Goal: Information Seeking & Learning: Learn about a topic

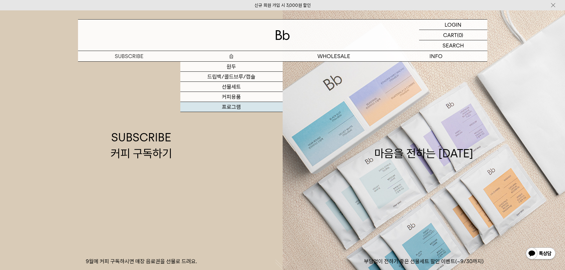
click at [234, 108] on link "프로그램" at bounding box center [231, 107] width 102 height 10
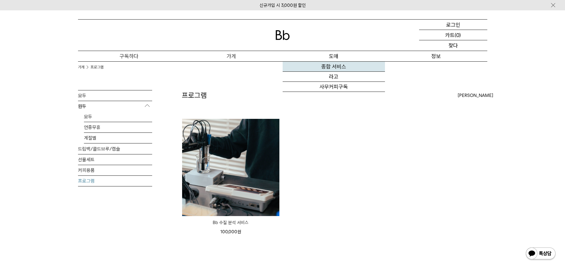
click at [338, 66] on font "종합 서비스" at bounding box center [333, 66] width 25 height 6
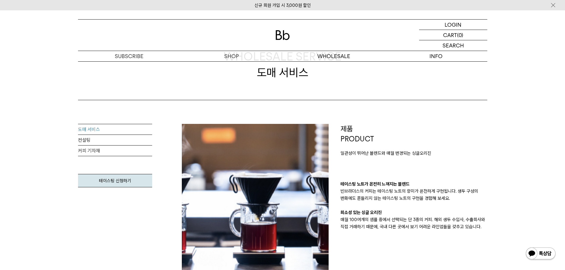
scroll to position [89, 0]
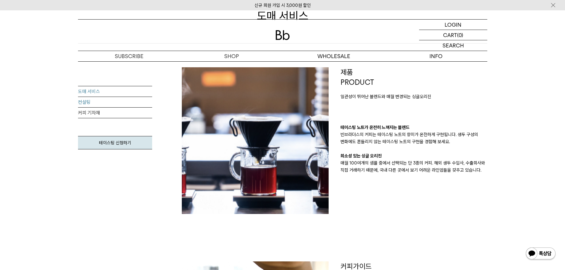
drag, startPoint x: 83, startPoint y: 101, endPoint x: 87, endPoint y: 100, distance: 4.5
click at [83, 101] on link "컨설팅" at bounding box center [115, 102] width 74 height 11
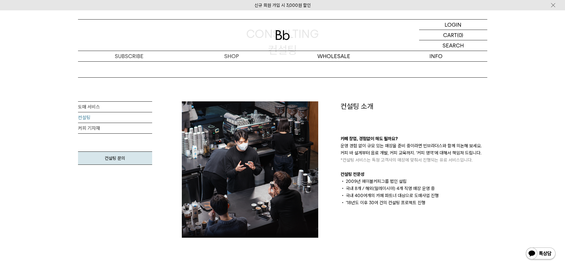
scroll to position [59, 0]
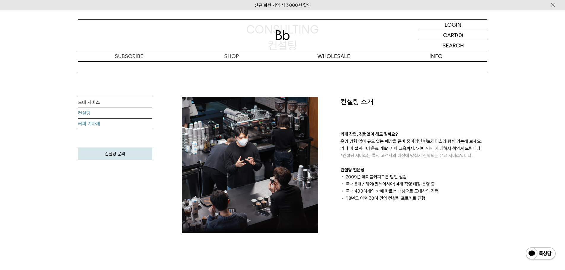
click at [94, 125] on link "커피 기자재" at bounding box center [115, 124] width 74 height 11
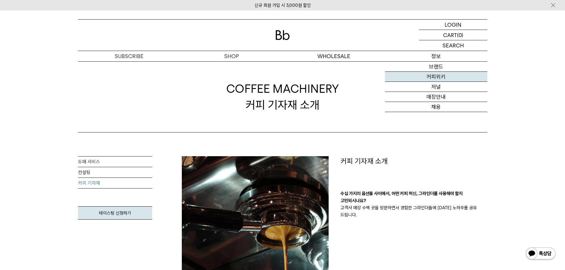
click at [436, 78] on link "커피위키" at bounding box center [436, 77] width 102 height 10
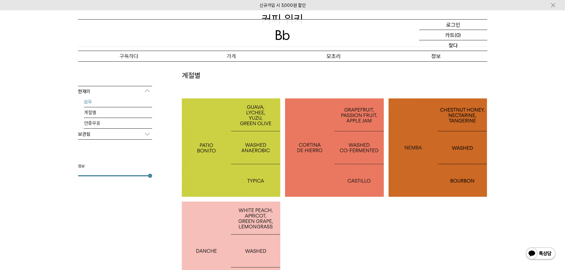
scroll to position [89, 0]
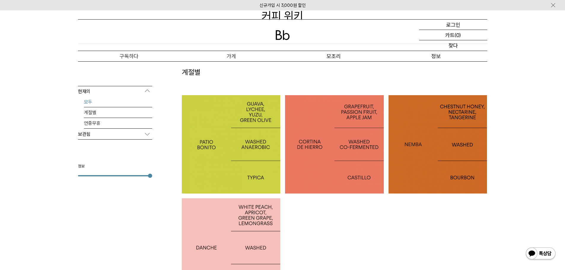
click at [100, 134] on p "보관됨" at bounding box center [115, 134] width 74 height 11
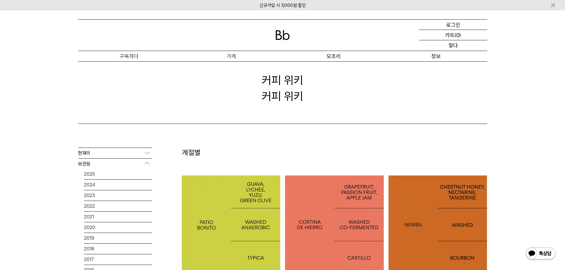
scroll to position [0, 0]
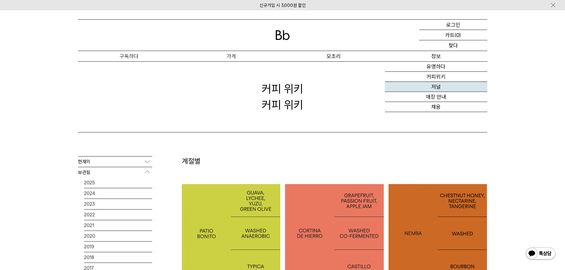
click at [434, 87] on font "저널" at bounding box center [435, 87] width 9 height 6
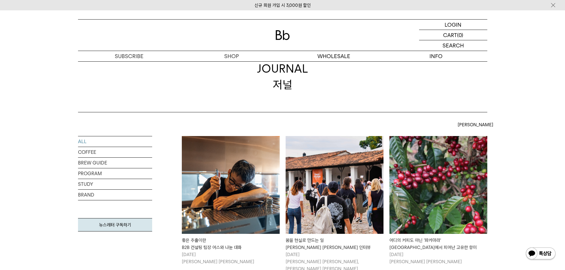
scroll to position [59, 0]
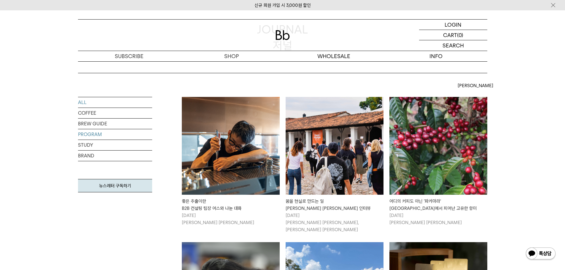
click at [92, 134] on link "PROGRAM" at bounding box center [115, 134] width 74 height 10
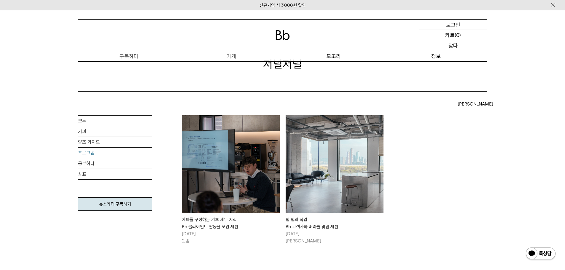
scroll to position [119, 0]
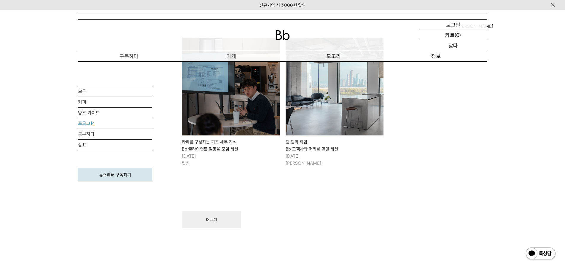
click at [335, 109] on img at bounding box center [334, 87] width 98 height 98
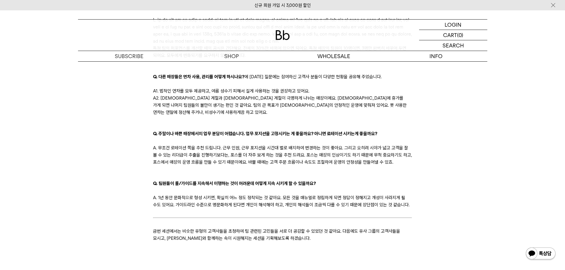
scroll to position [948, 0]
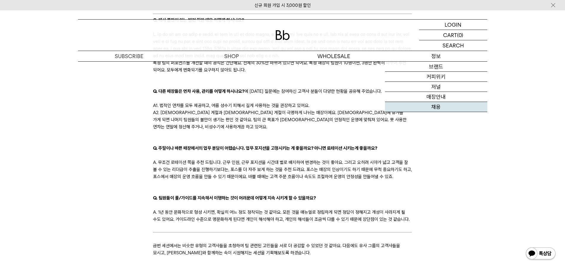
click at [436, 106] on link "채용" at bounding box center [436, 107] width 102 height 10
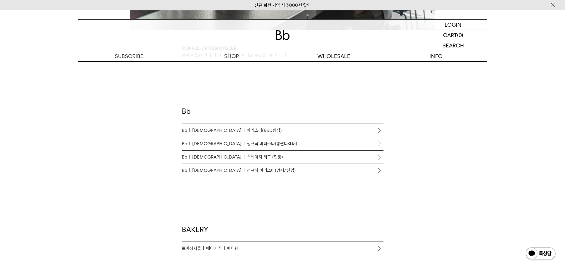
scroll to position [296, 0]
click at [247, 172] on span "정규직 바리스타(경력/신입)" at bounding box center [271, 172] width 49 height 7
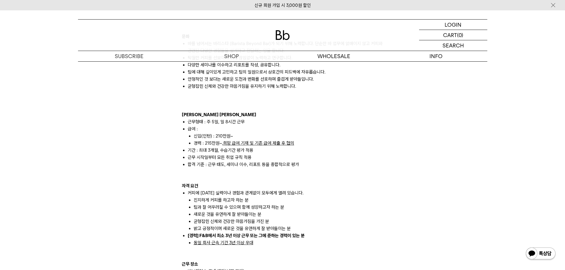
scroll to position [415, 0]
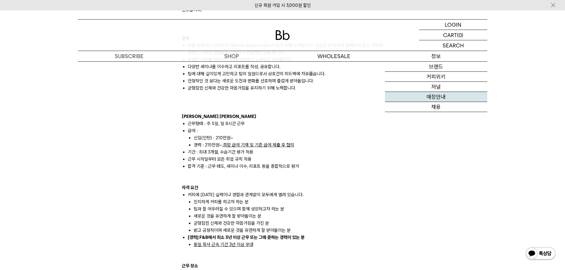
click at [434, 100] on link "매장안내" at bounding box center [436, 97] width 102 height 10
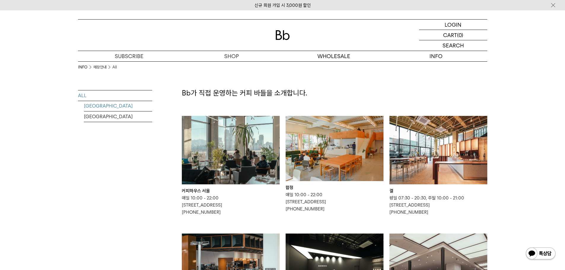
click at [98, 104] on link "[GEOGRAPHIC_DATA]" at bounding box center [118, 106] width 68 height 10
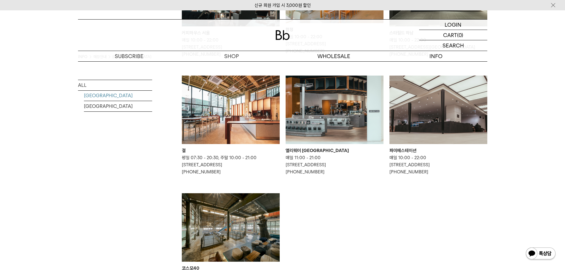
scroll to position [178, 0]
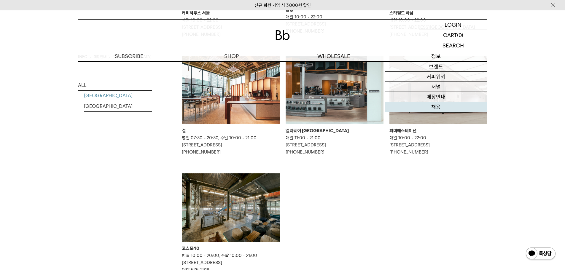
click at [435, 107] on link "채용" at bounding box center [436, 107] width 102 height 10
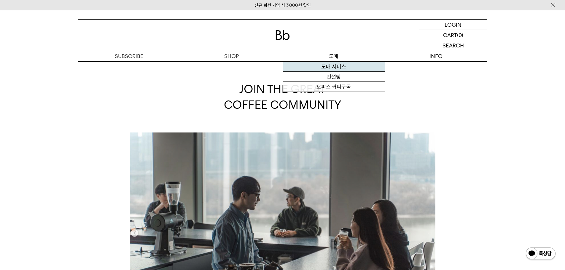
click at [333, 65] on link "도매 서비스" at bounding box center [333, 67] width 102 height 10
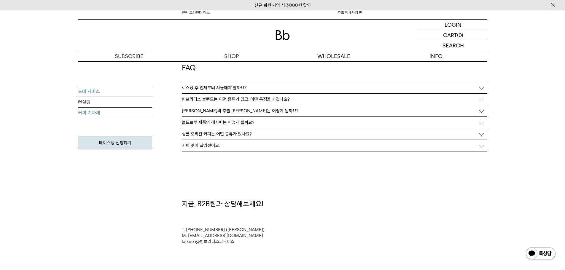
scroll to position [1511, 0]
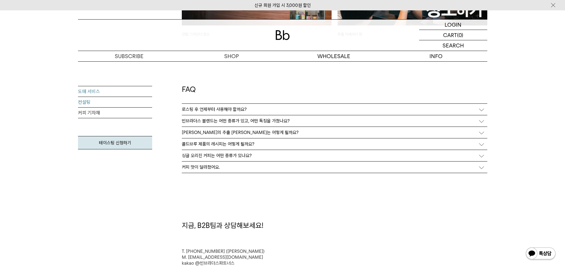
click at [84, 103] on link "컨설팅" at bounding box center [115, 102] width 74 height 11
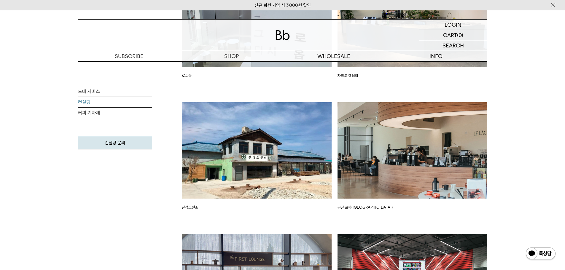
scroll to position [1067, 0]
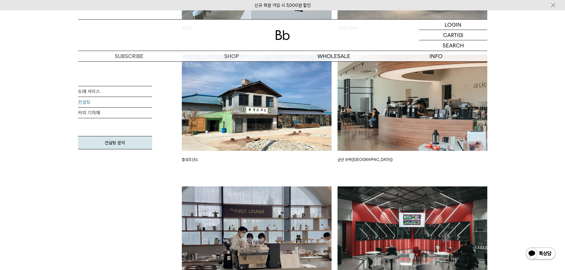
click at [270, 122] on img at bounding box center [257, 103] width 150 height 96
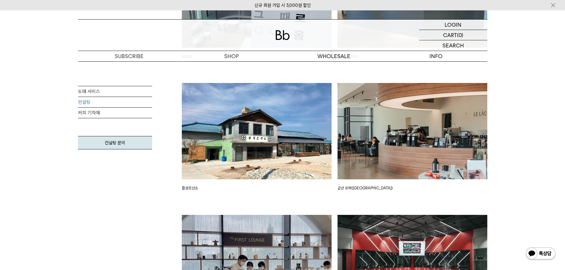
scroll to position [1037, 0]
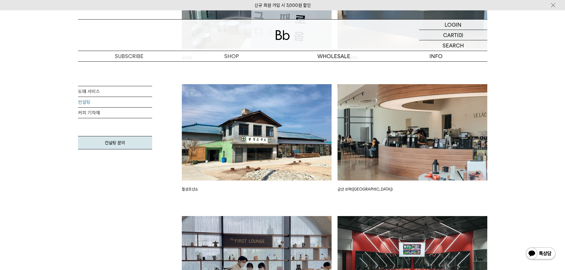
click at [193, 190] on p "칠성조선소" at bounding box center [257, 189] width 150 height 6
click at [221, 159] on img at bounding box center [257, 132] width 150 height 96
click at [265, 140] on img at bounding box center [257, 132] width 150 height 96
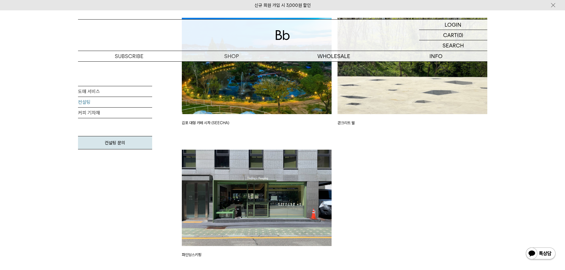
scroll to position [1452, 0]
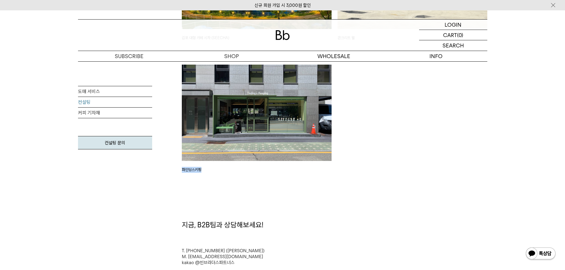
drag, startPoint x: 203, startPoint y: 170, endPoint x: 175, endPoint y: 171, distance: 27.3
copy p "파인딩스키핑"
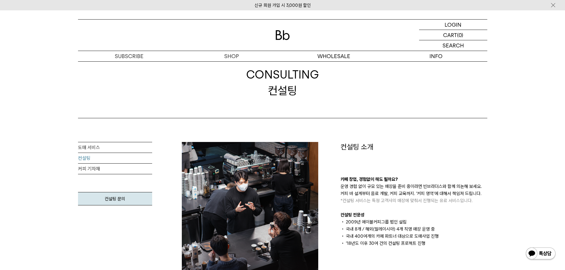
scroll to position [0, 0]
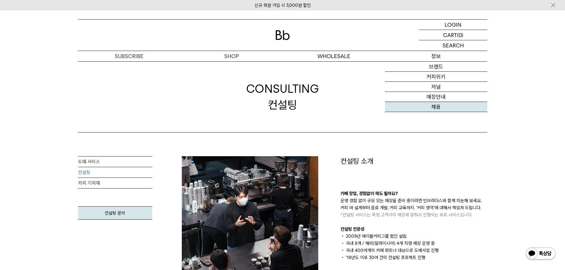
click at [438, 108] on link "채용" at bounding box center [436, 107] width 102 height 10
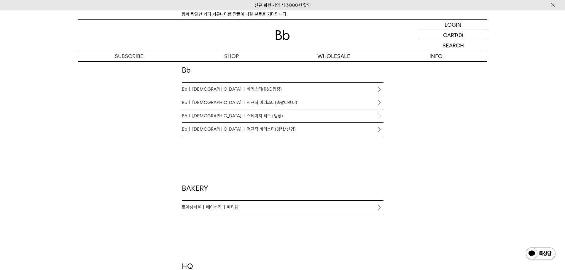
scroll to position [326, 0]
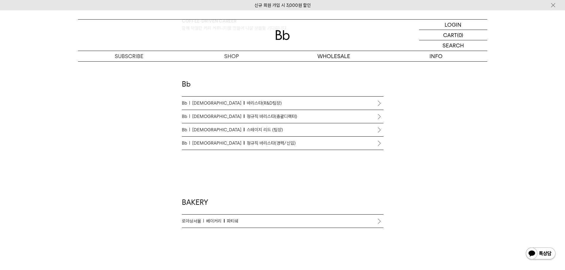
click at [247, 116] on span "정규직 바리스타(총괄디렉터)" at bounding box center [272, 116] width 50 height 7
